Goal: Transaction & Acquisition: Purchase product/service

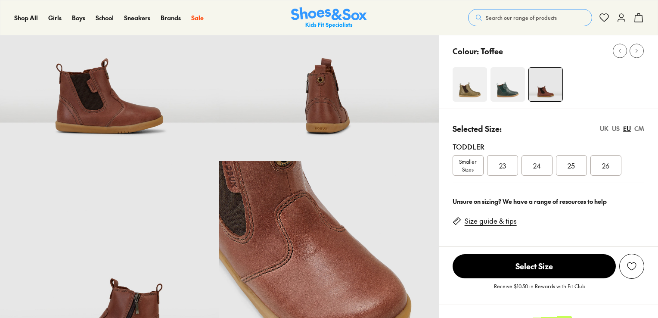
click at [503, 199] on div "Unsure on sizing? We have a range of resources to help" at bounding box center [549, 201] width 192 height 9
select select "*"
click at [501, 224] on link "Size guide & tips" at bounding box center [491, 220] width 52 height 9
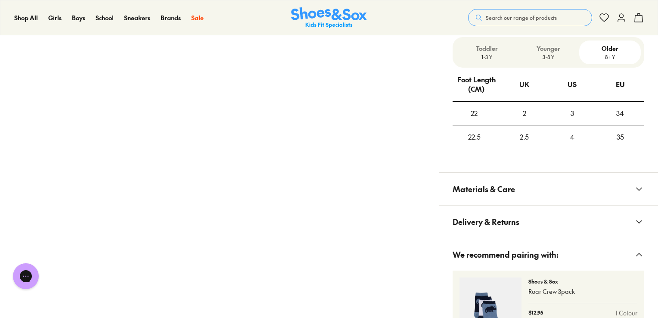
click at [541, 54] on p "3-8 Y" at bounding box center [548, 57] width 55 height 8
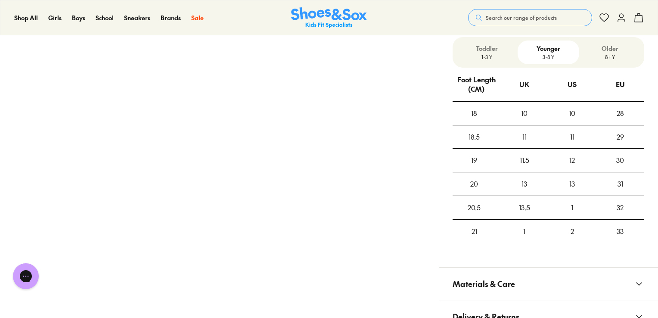
click at [490, 57] on p "1-3 Y" at bounding box center [487, 57] width 55 height 8
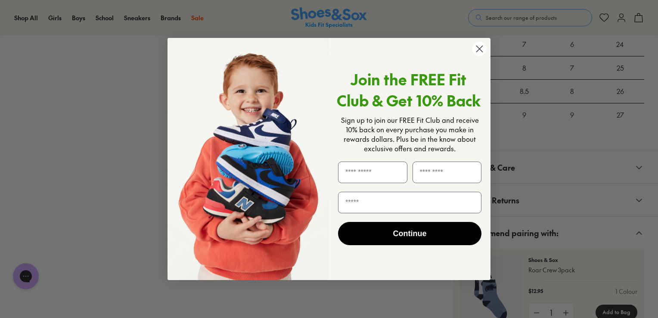
scroll to position [643, 0]
click at [475, 56] on div "Join the FREE Fit Club & Get 10% Back Sign up to join our FREE Fit Club and rec…" at bounding box center [406, 159] width 155 height 225
click at [483, 54] on circle "Close dialog" at bounding box center [480, 49] width 14 height 14
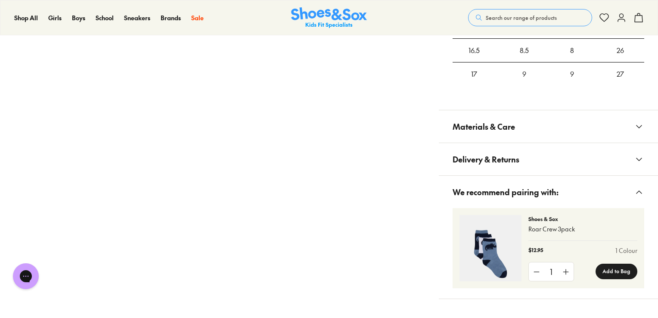
scroll to position [477, 0]
